Goal: Navigation & Orientation: Find specific page/section

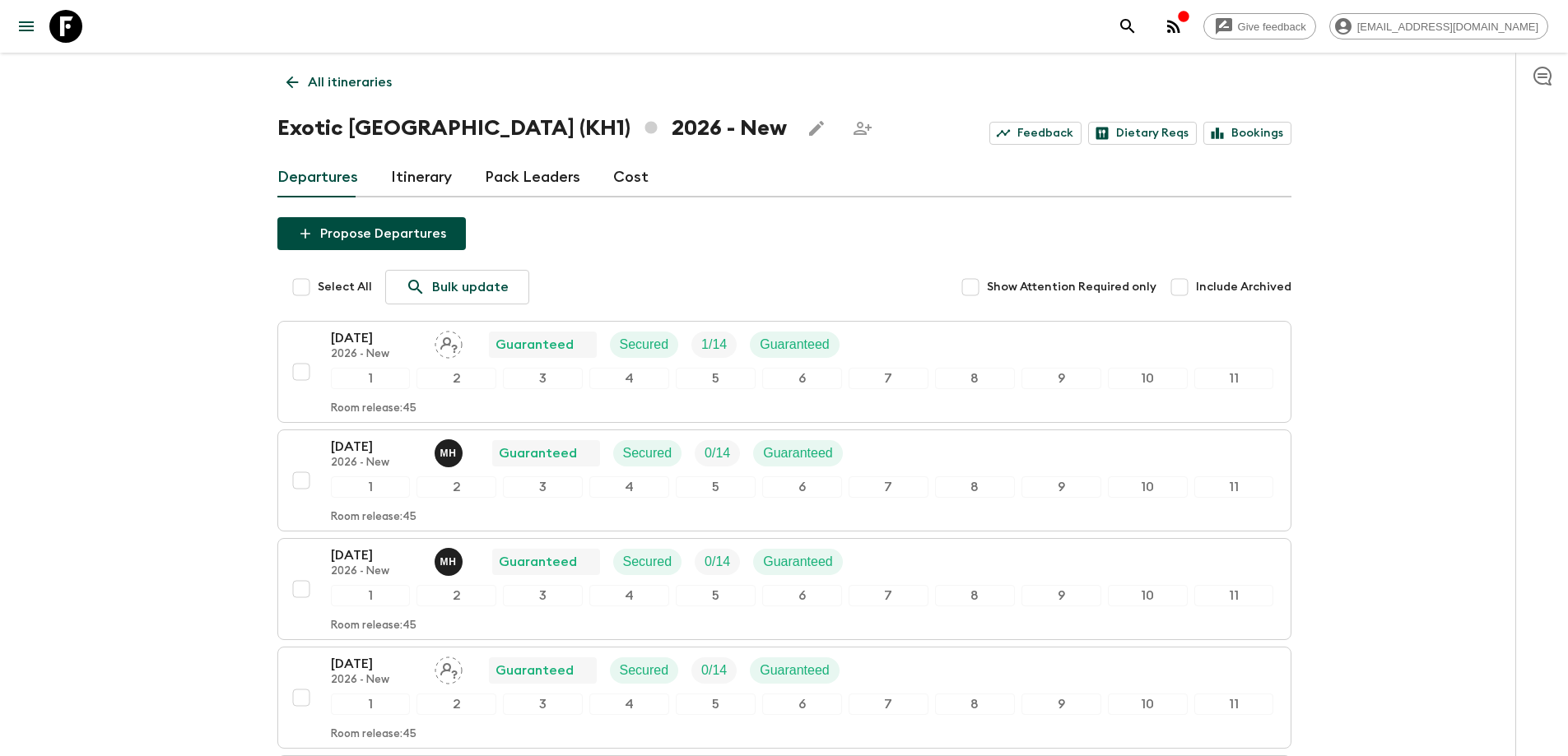
click at [310, 79] on p "All itineraries" at bounding box center [349, 82] width 84 height 19
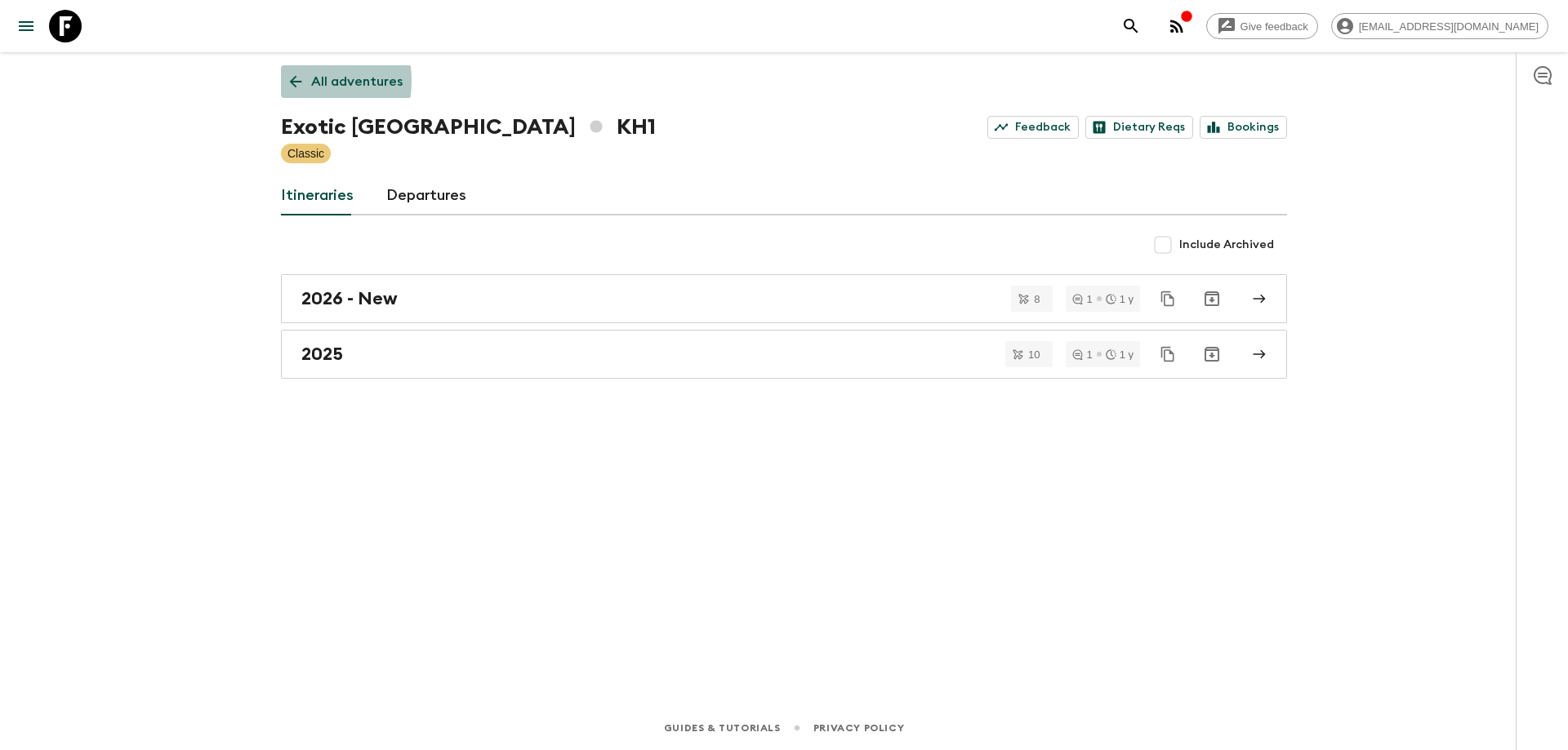
click at [292, 81] on icon at bounding box center [295, 82] width 12 height 12
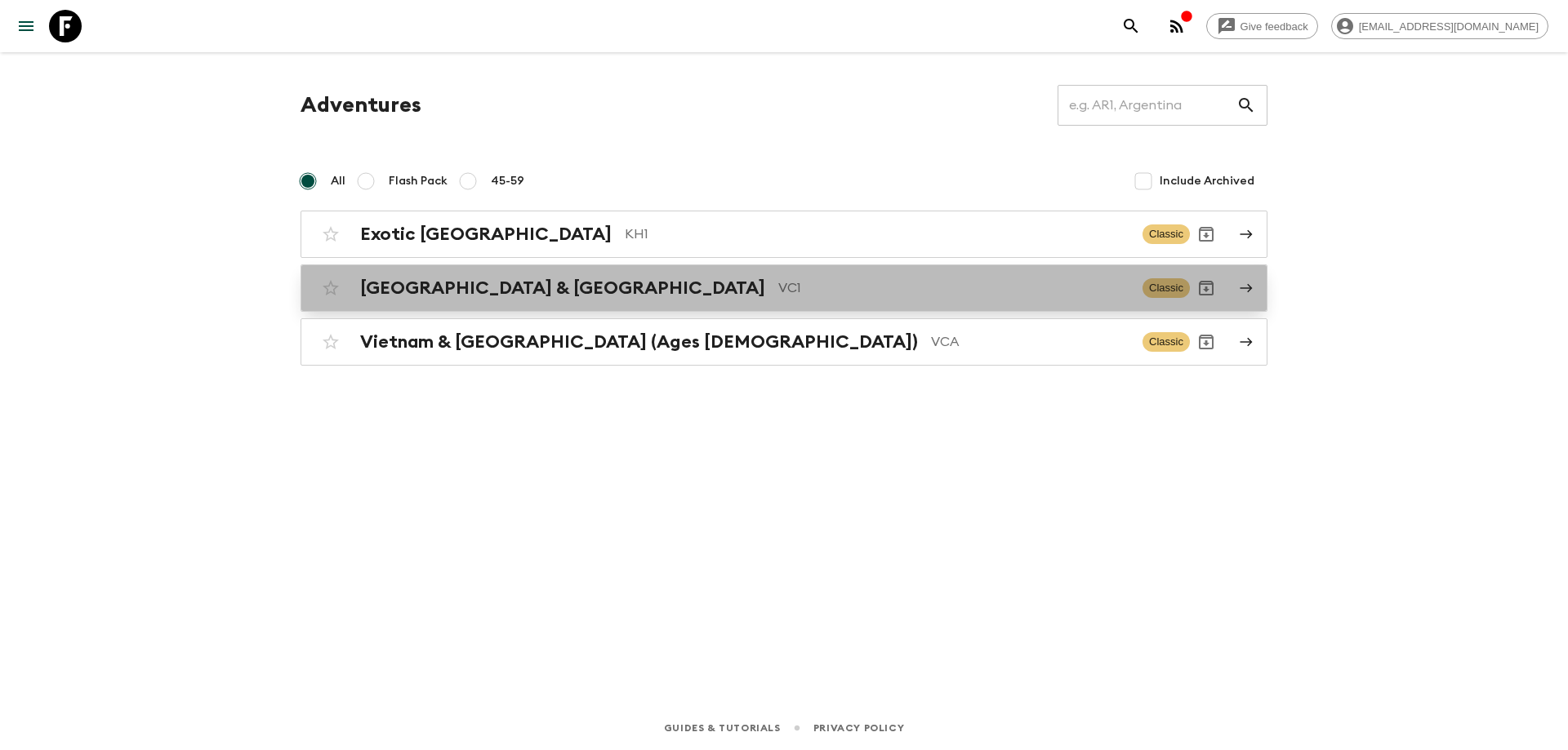
click at [503, 294] on h2 "[GEOGRAPHIC_DATA] & [GEOGRAPHIC_DATA]" at bounding box center [563, 288] width 405 height 21
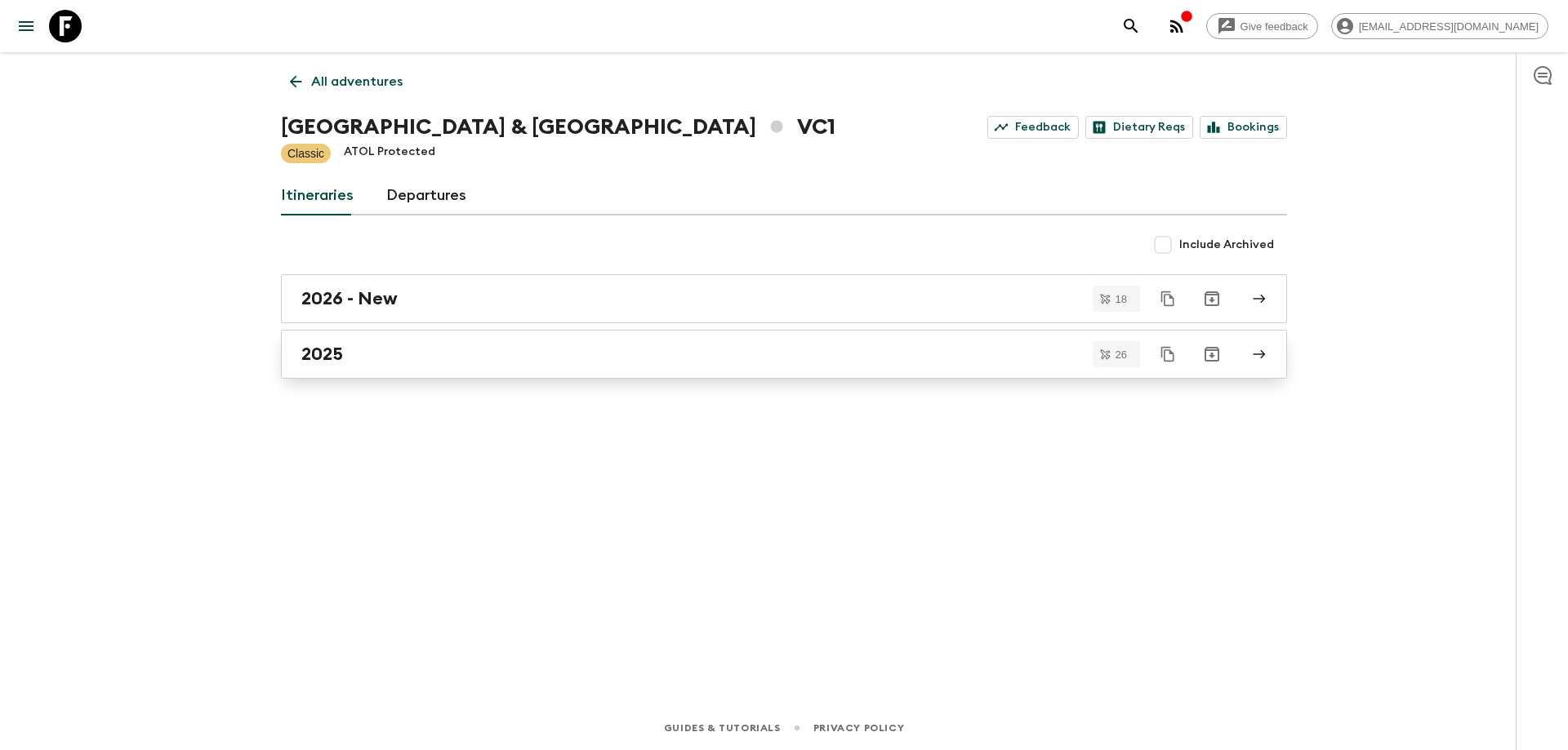
click at [395, 349] on div "2025" at bounding box center [769, 354] width 934 height 21
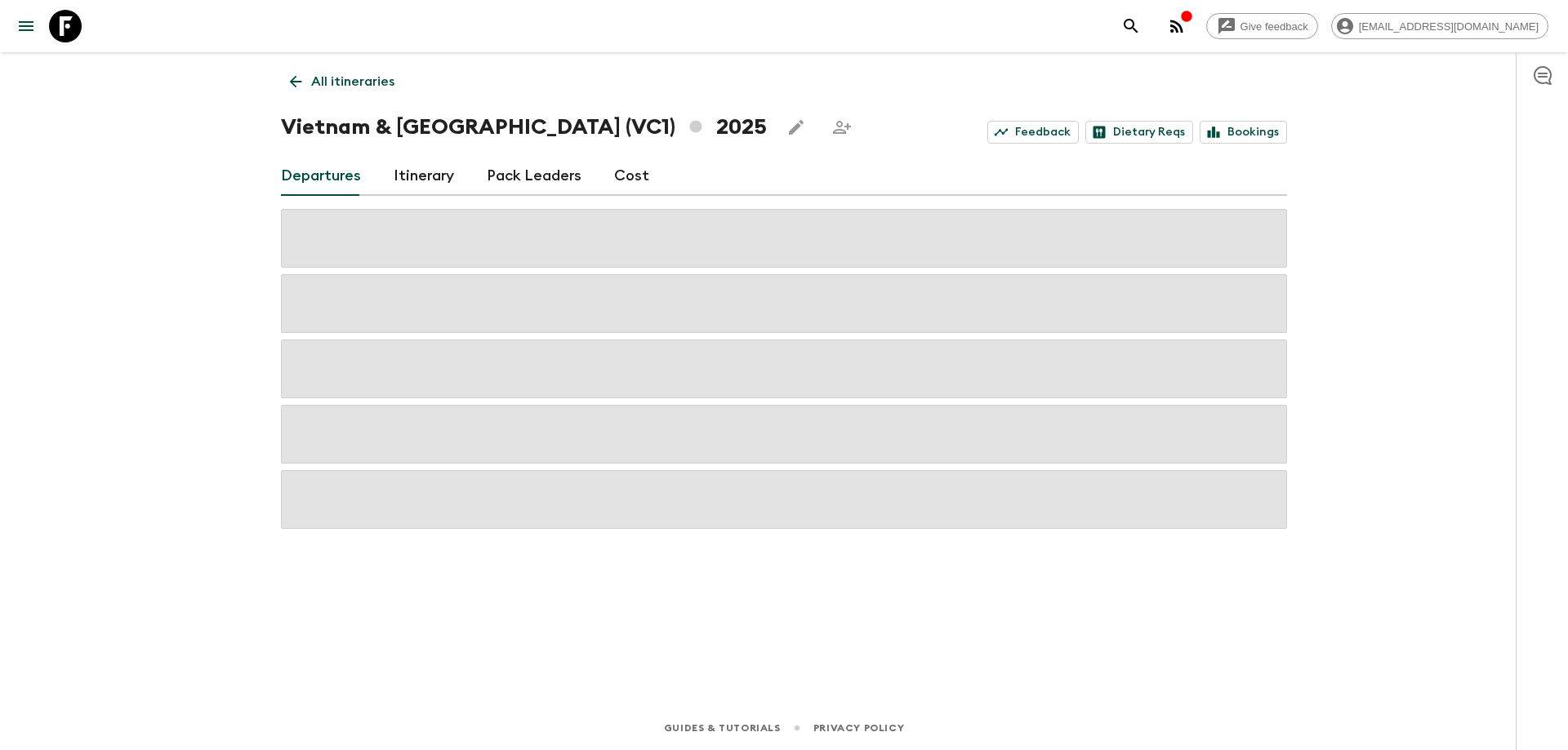
click at [1184, 21] on icon "button" at bounding box center [1176, 26] width 13 height 13
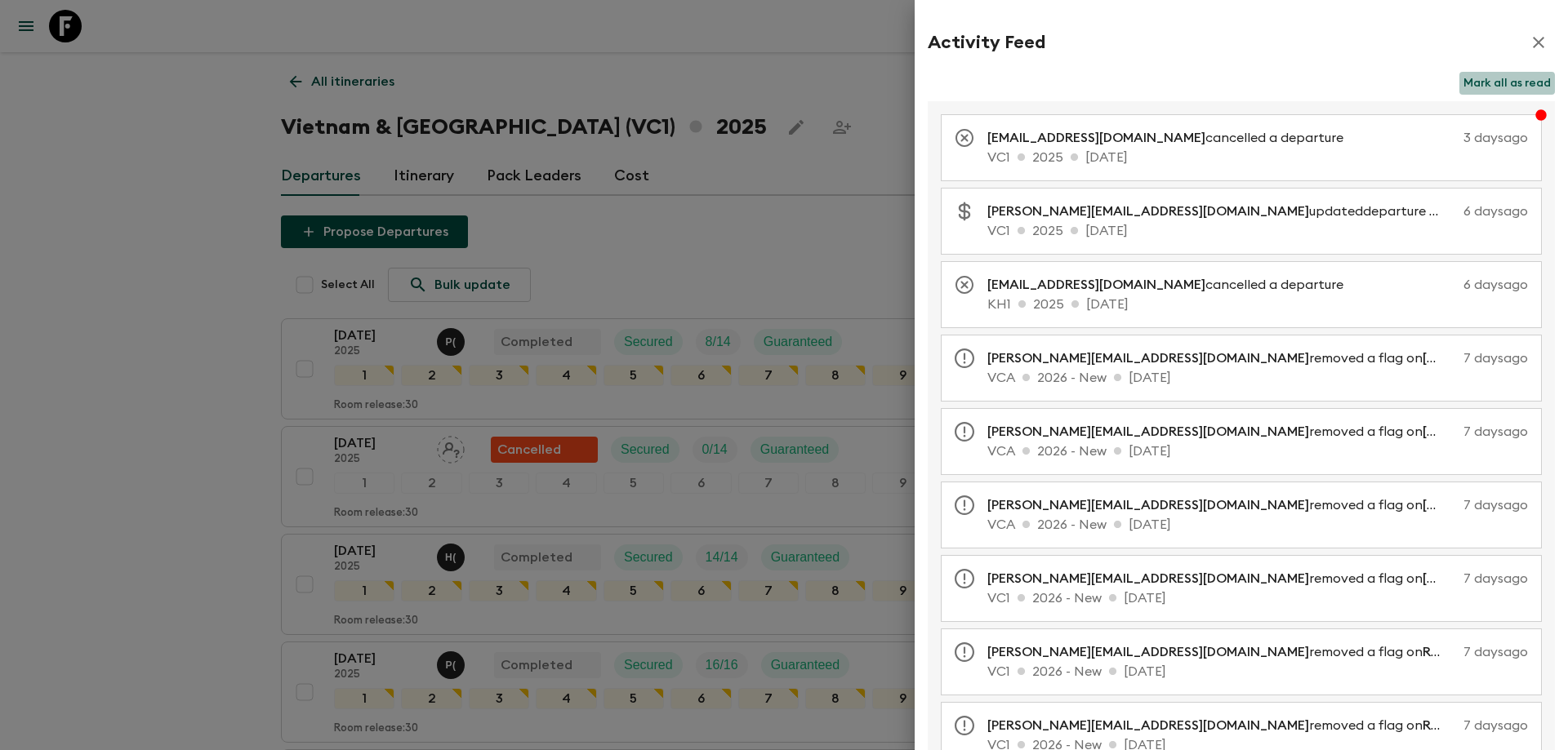
click at [1495, 84] on button "Mark all as read" at bounding box center [1507, 83] width 96 height 23
click at [1528, 33] on icon "button" at bounding box center [1538, 42] width 19 height 19
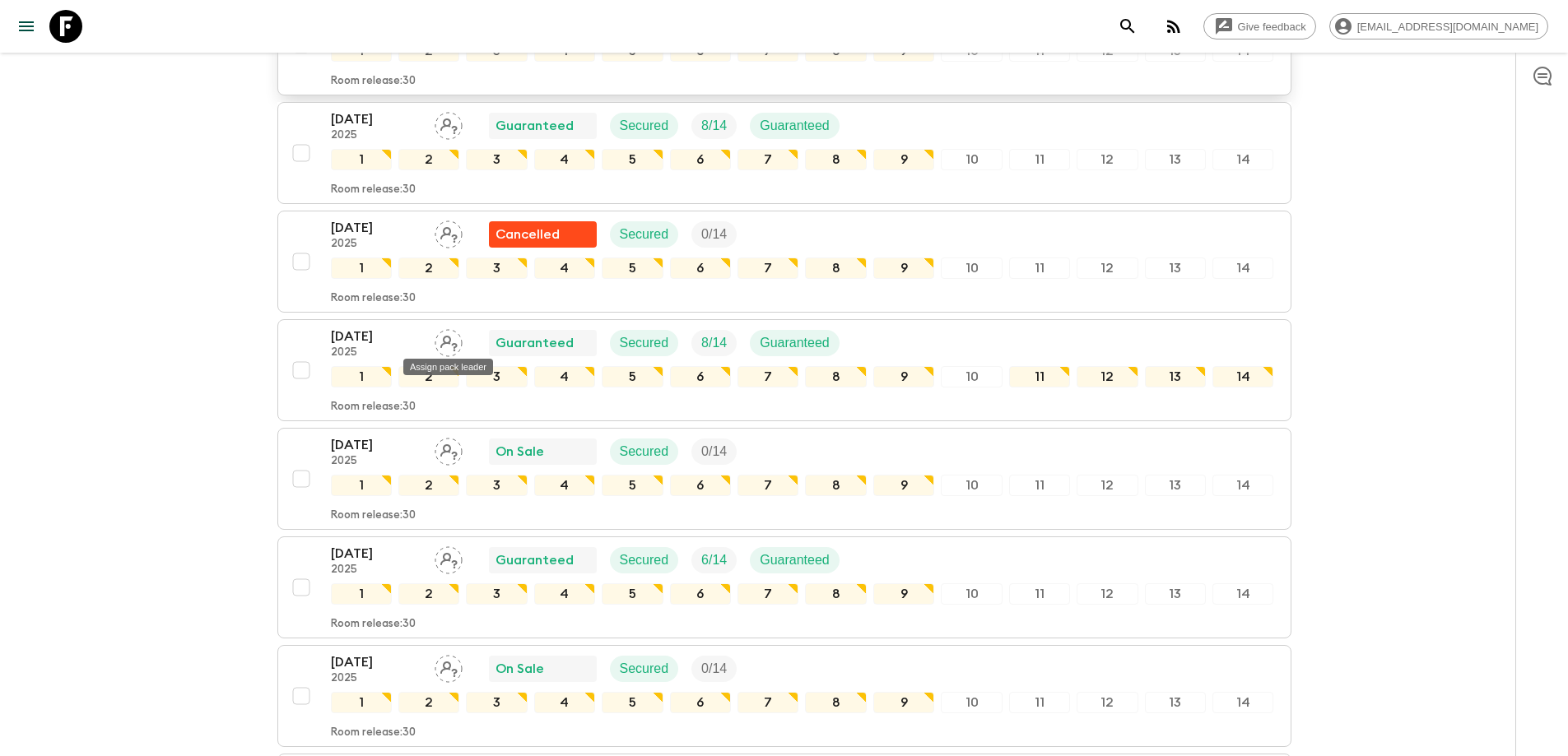
scroll to position [1892, 0]
